Goal: Communication & Community: Participate in discussion

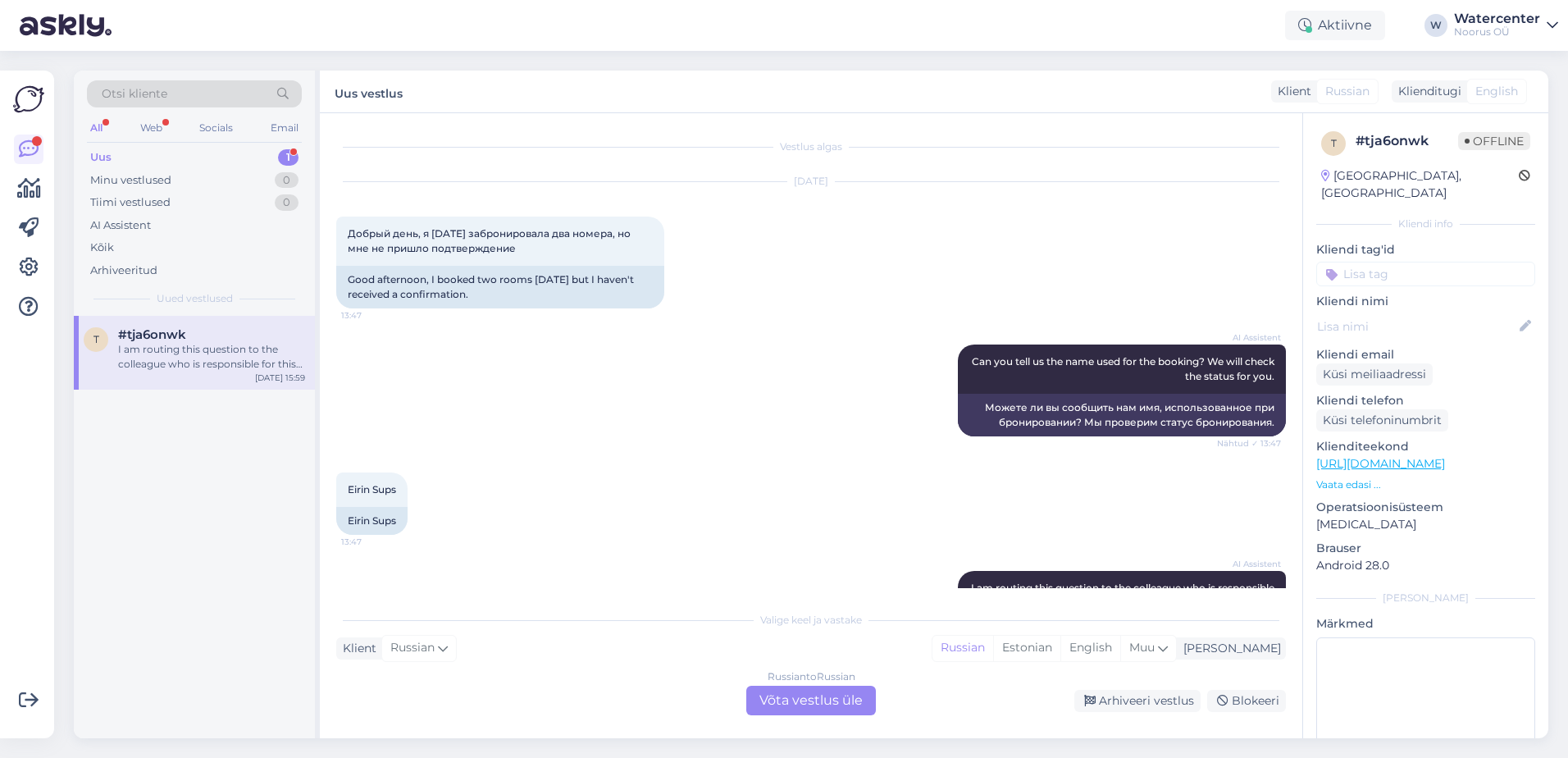
scroll to position [537, 0]
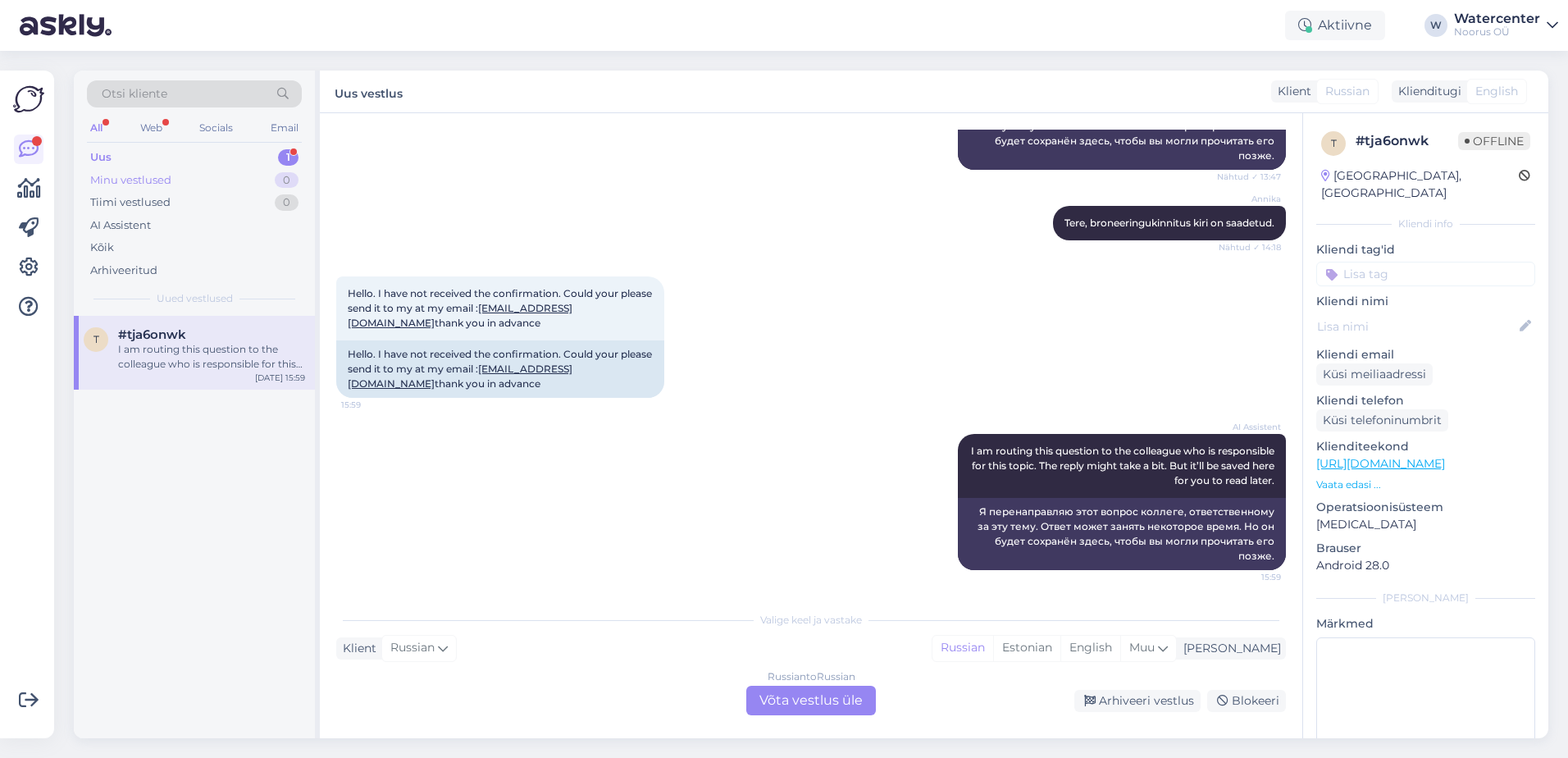
click at [137, 169] on div "Minu vestlused 0" at bounding box center [195, 180] width 215 height 23
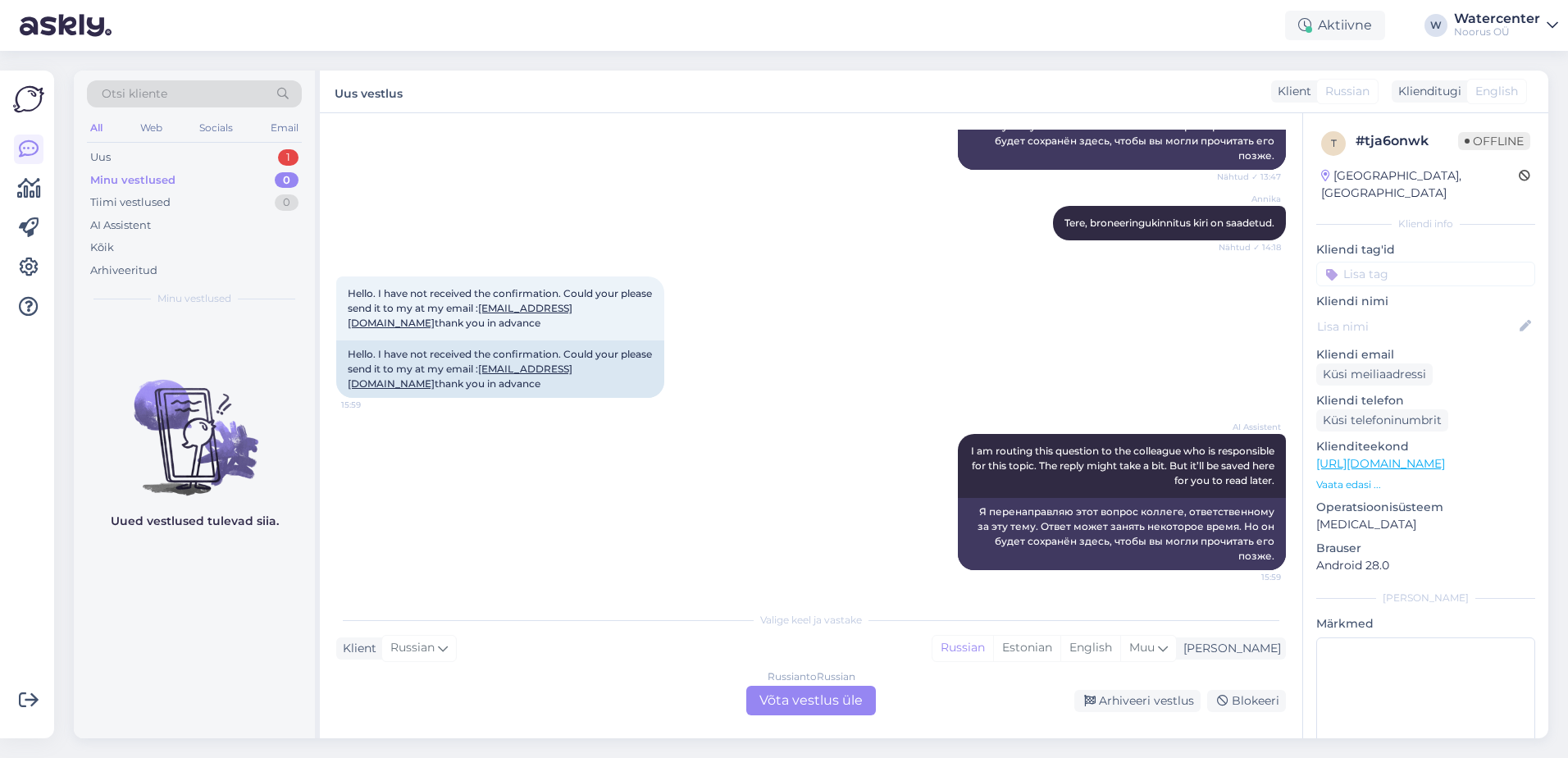
click at [107, 153] on div "Uus" at bounding box center [100, 157] width 20 height 17
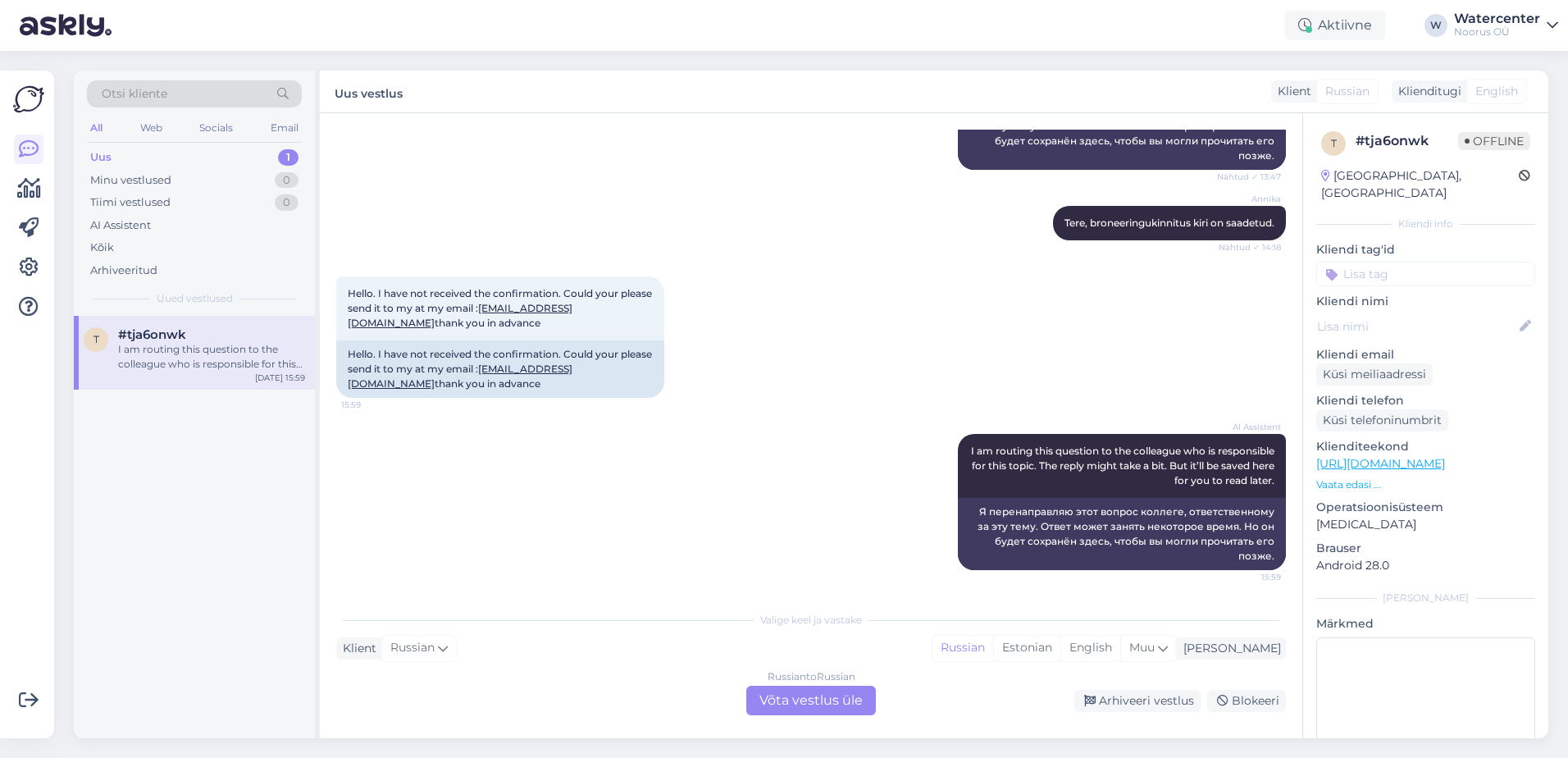
click at [132, 340] on span "#tja6onwk" at bounding box center [152, 334] width 68 height 15
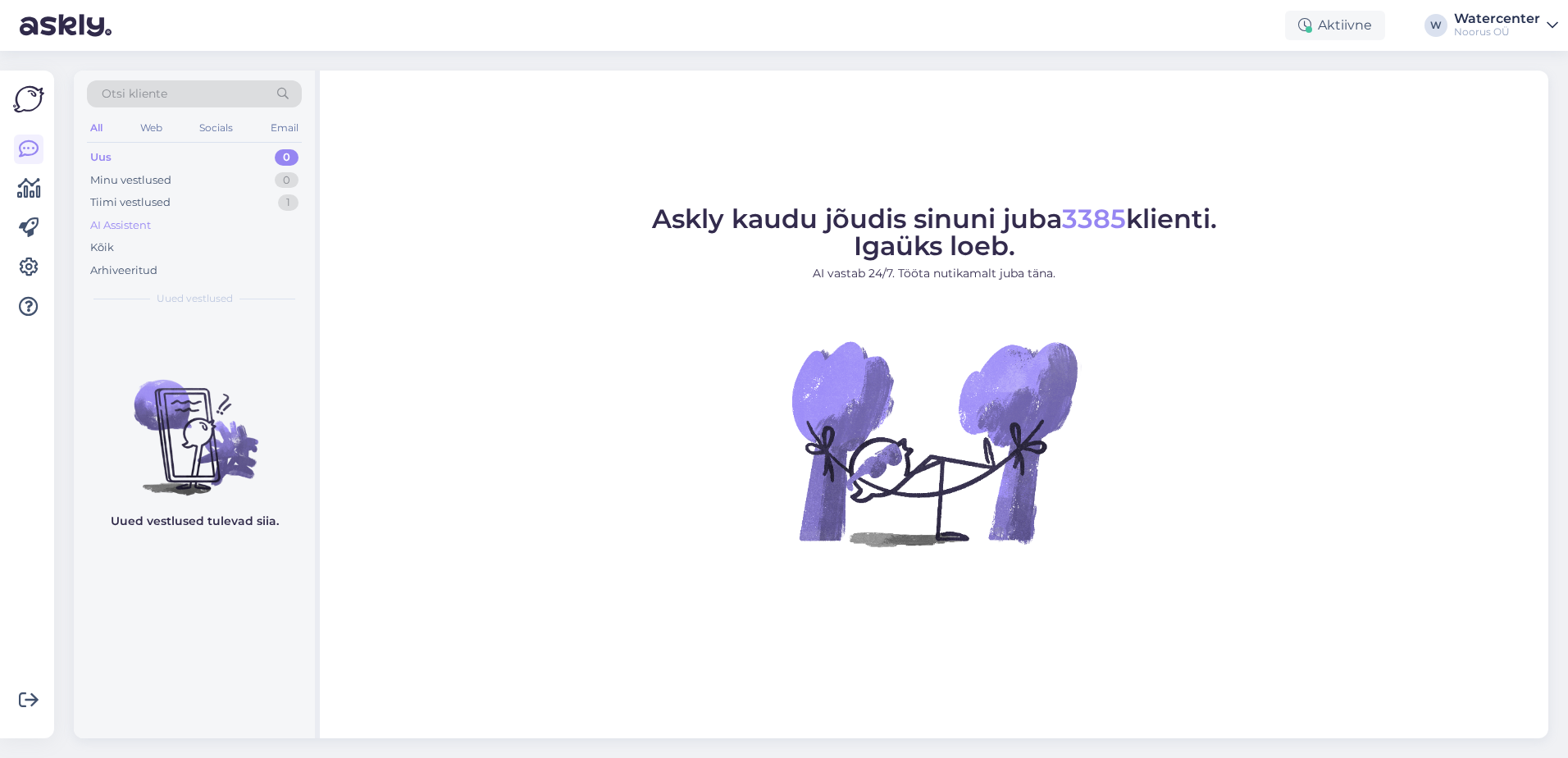
click at [134, 223] on div "AI Assistent" at bounding box center [120, 226] width 61 height 17
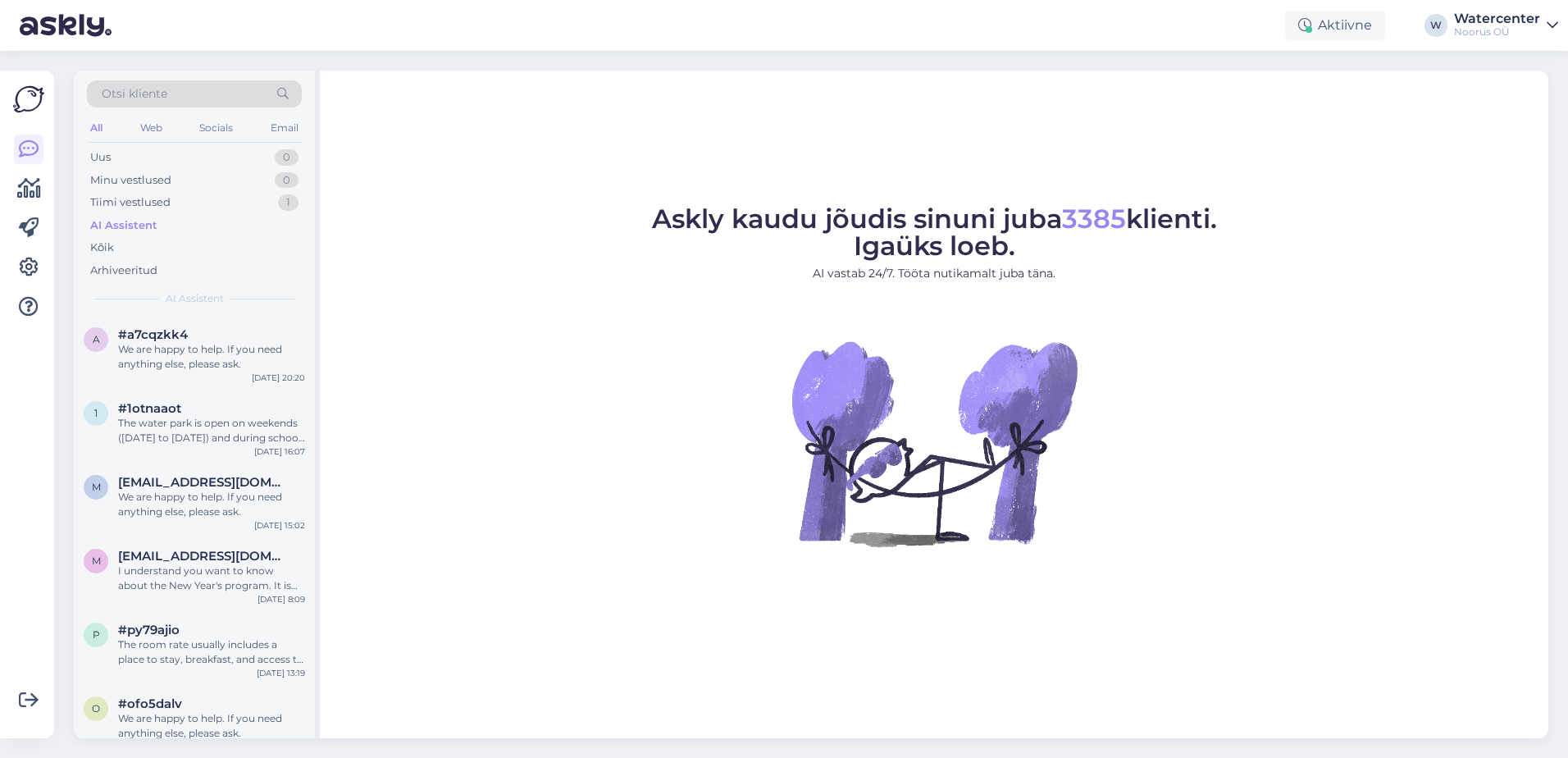
click at [138, 201] on div "Tiimi vestlused" at bounding box center [130, 203] width 80 height 17
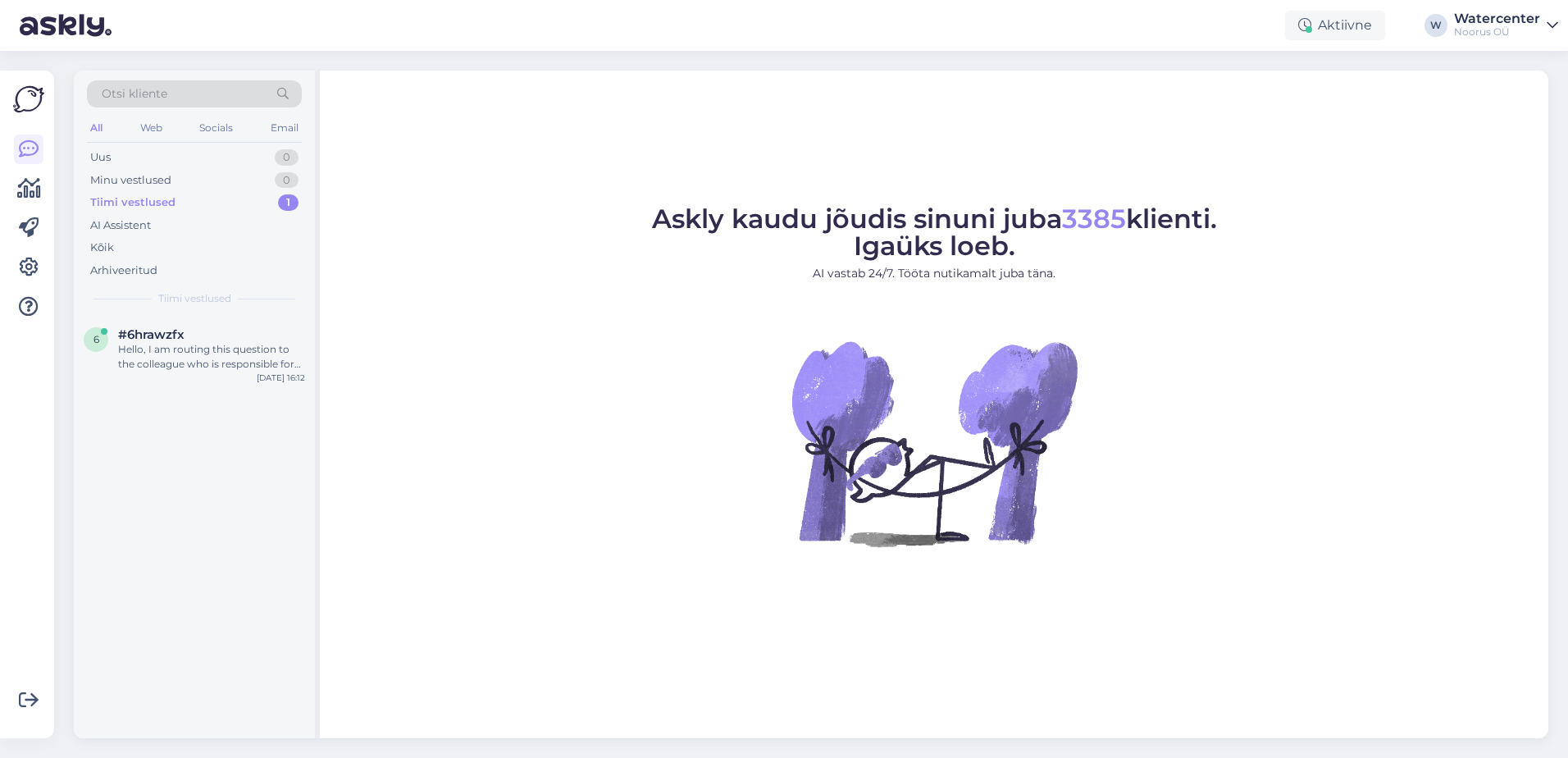
click at [199, 362] on div "Hello, I am routing this question to the colleague who is responsible for this …" at bounding box center [212, 356] width 187 height 29
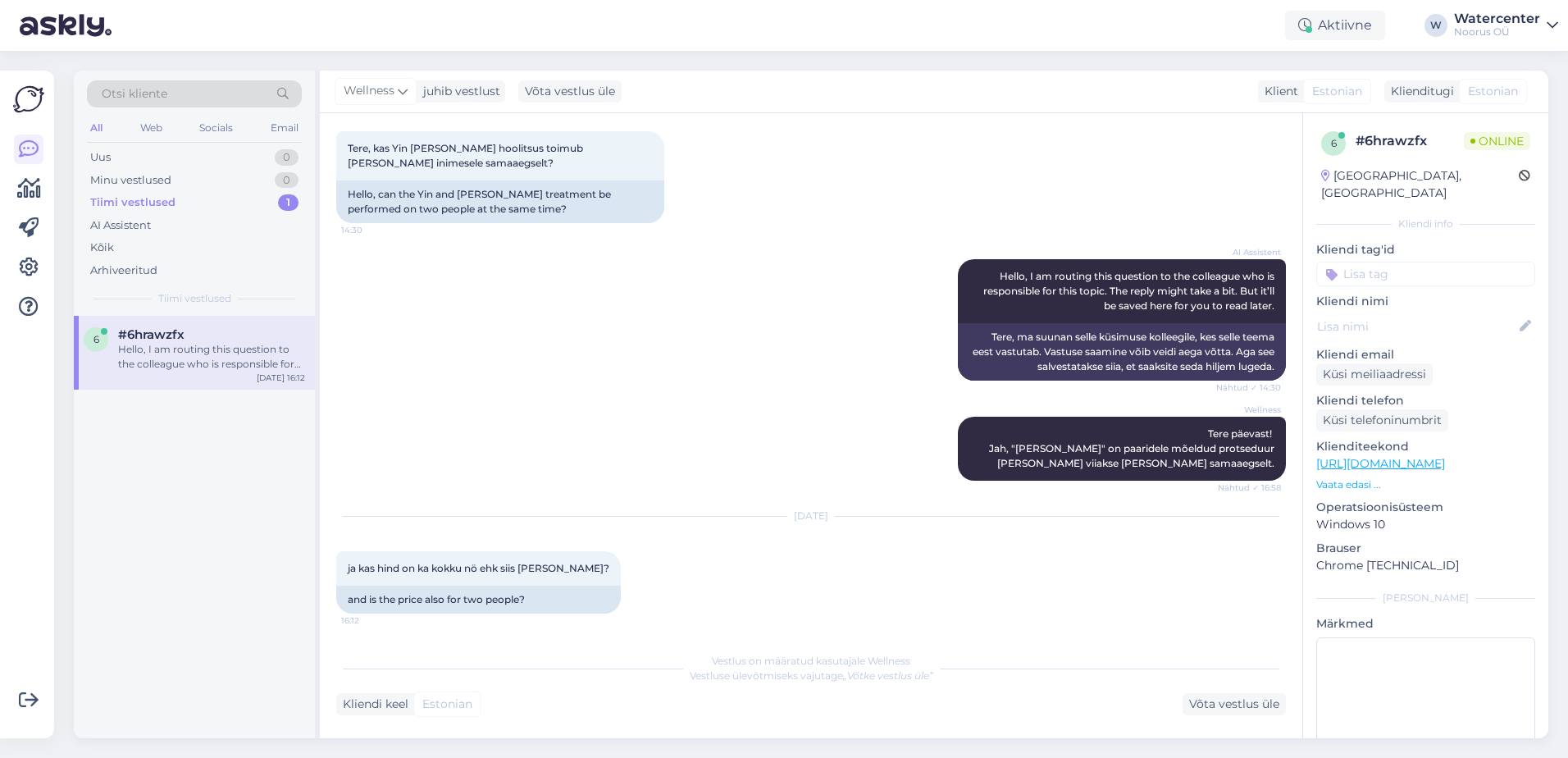
scroll to position [245, 0]
